Goal: Task Accomplishment & Management: Use online tool/utility

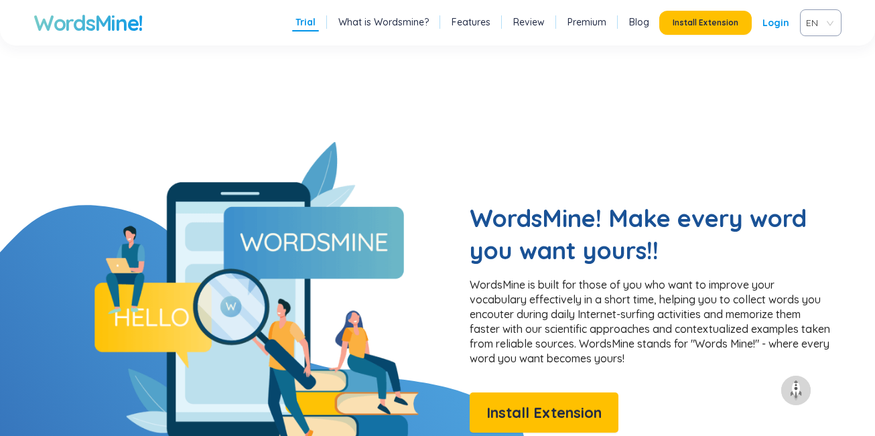
scroll to position [937, 0]
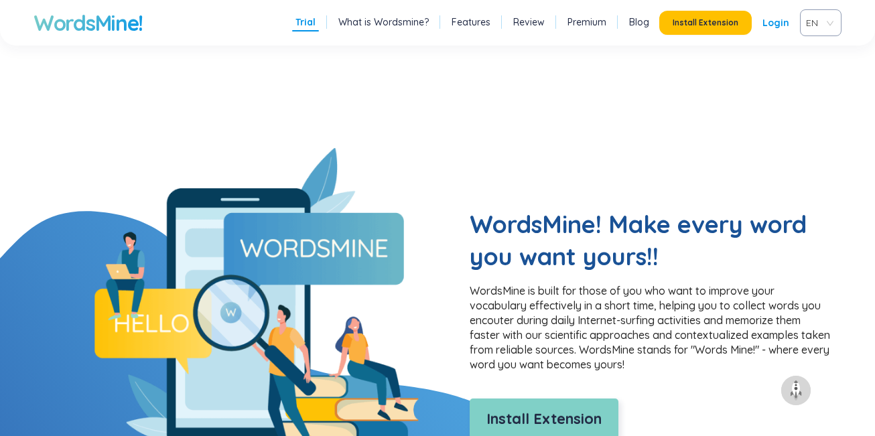
click at [594, 417] on span "Install Extension" at bounding box center [543, 418] width 115 height 23
click at [521, 407] on span "Install Extension" at bounding box center [543, 418] width 115 height 23
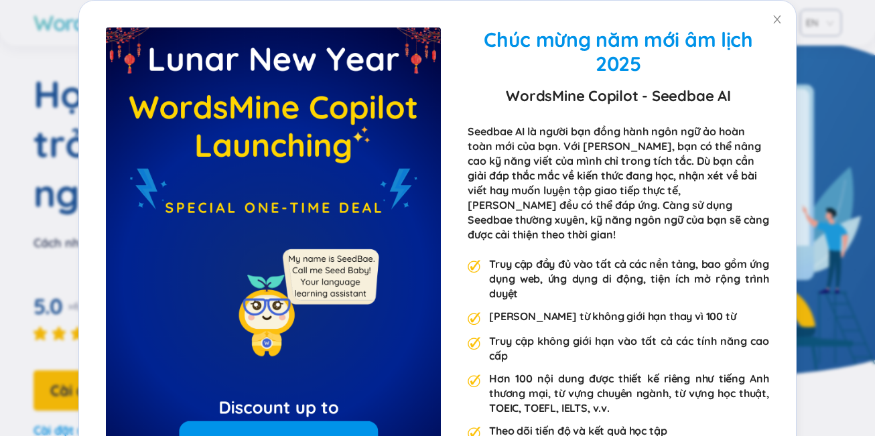
scroll to position [38, 0]
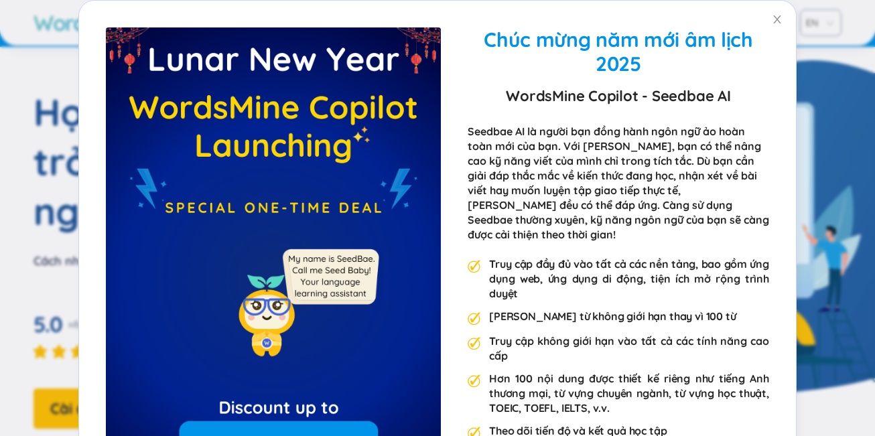
click at [756, 175] on div "Seedbae AI là người bạn đồng hành ngôn ngữ ảo hoàn toàn mới của bạn. Với Seedba…" at bounding box center [619, 183] width 302 height 118
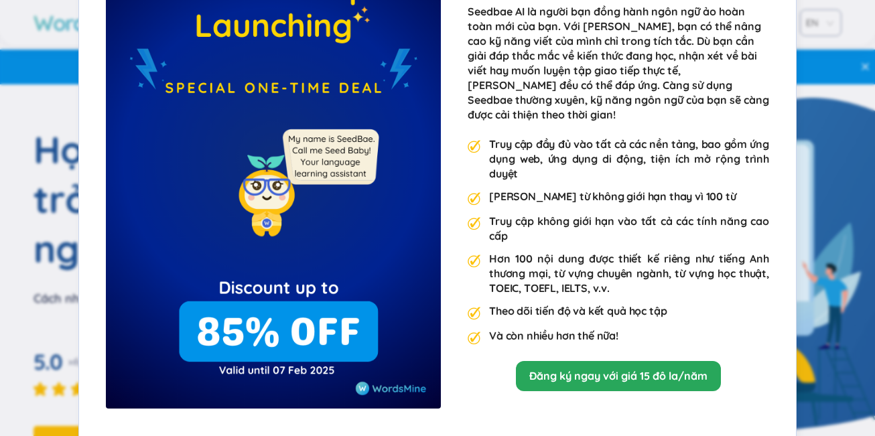
scroll to position [0, 0]
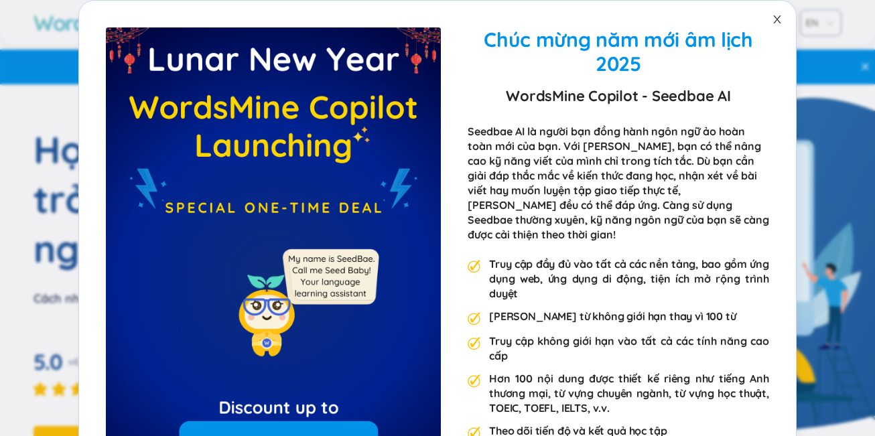
click at [772, 19] on icon "đóng" at bounding box center [777, 19] width 11 height 11
